Goal: Use online tool/utility: Utilize a website feature to perform a specific function

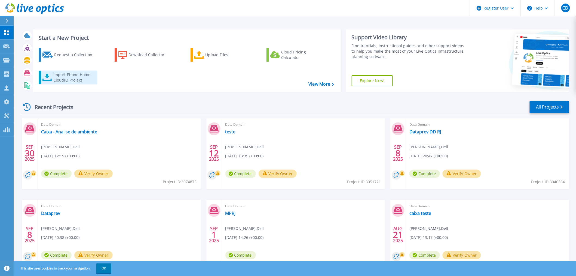
click at [83, 81] on div "Import Phone Home CloudIQ Project" at bounding box center [74, 77] width 42 height 11
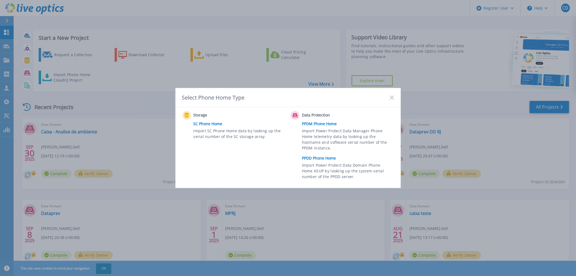
click at [328, 157] on link "PPDD Phone Home" at bounding box center [349, 158] width 95 height 8
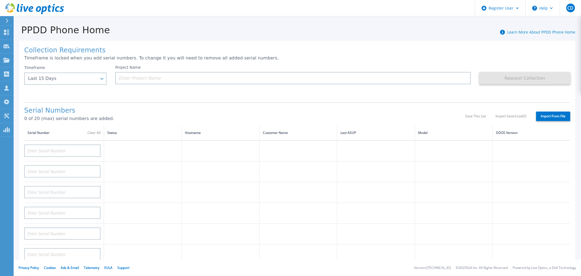
click at [546, 117] on label "Import From File" at bounding box center [553, 116] width 34 height 10
click at [0, 0] on input "Import From File" at bounding box center [0, 0] width 0 height 0
type input "Fans"
type input "Temperature"
type input "3b"
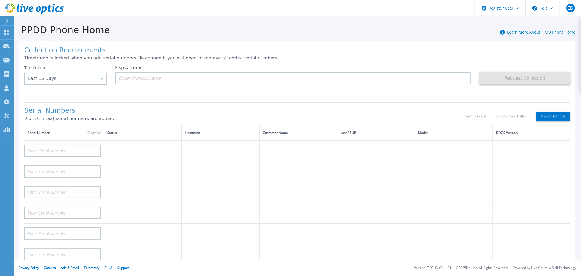
type input "3c"
type input "3d"
type input "6b"
type input "6c"
type input "6d"
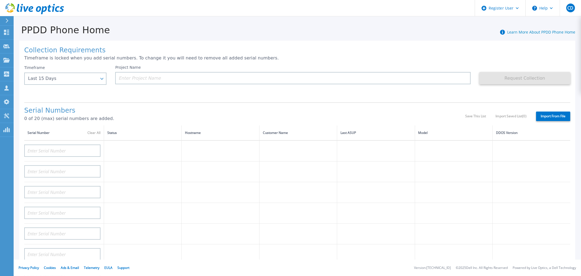
type input "Licenses"
type input "BMC"
type input "BIOS"
type input "CPU"
type input "OCP"
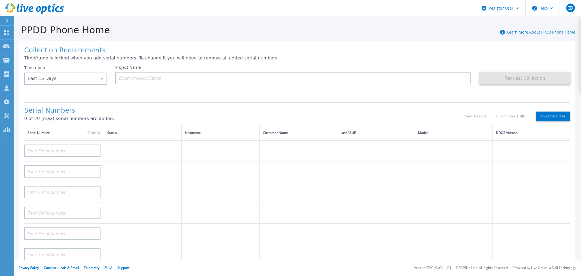
type input "Controllers"
type input "REGCHK"
type input "Success"
type input "Exceptions"
type input "Initiators"
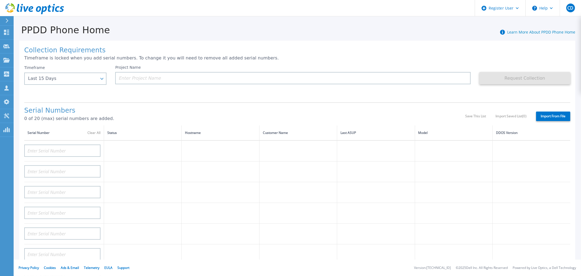
type input "Clients"
type input "on"
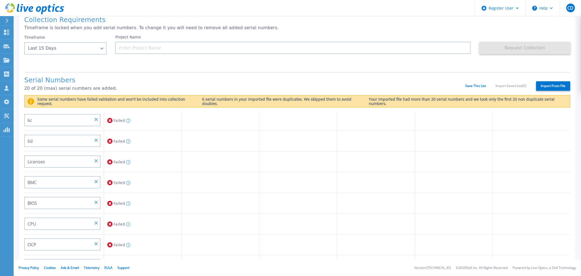
scroll to position [127, 0]
